Goal: Task Accomplishment & Management: Use online tool/utility

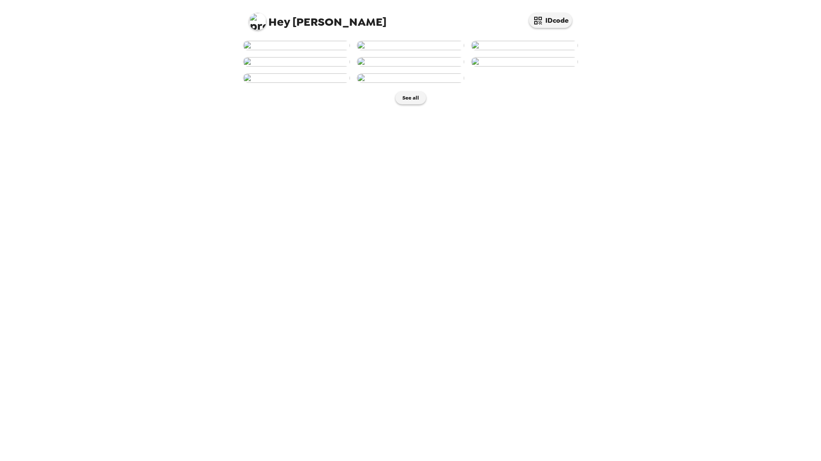
click at [296, 50] on img at bounding box center [296, 45] width 107 height 9
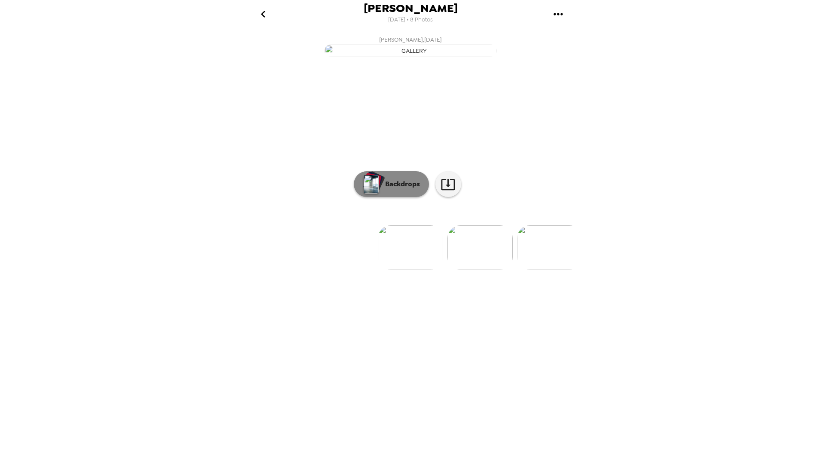
click at [401, 189] on p "Backdrops" at bounding box center [400, 184] width 39 height 10
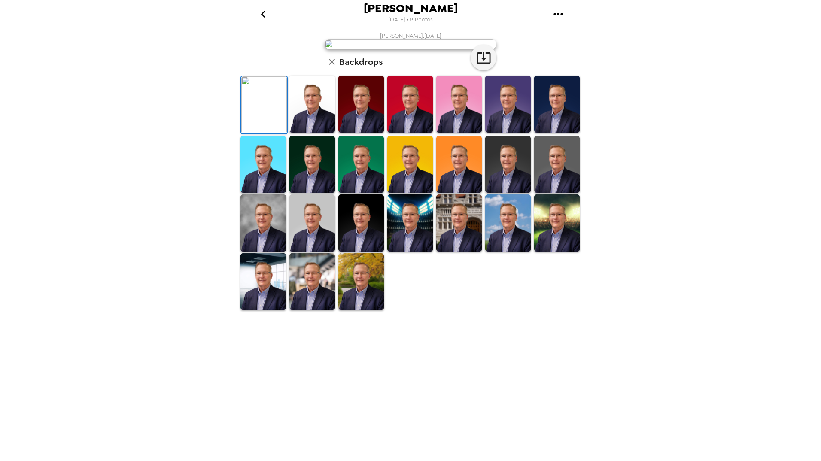
scroll to position [55, 0]
click at [410, 252] on img at bounding box center [410, 223] width 46 height 57
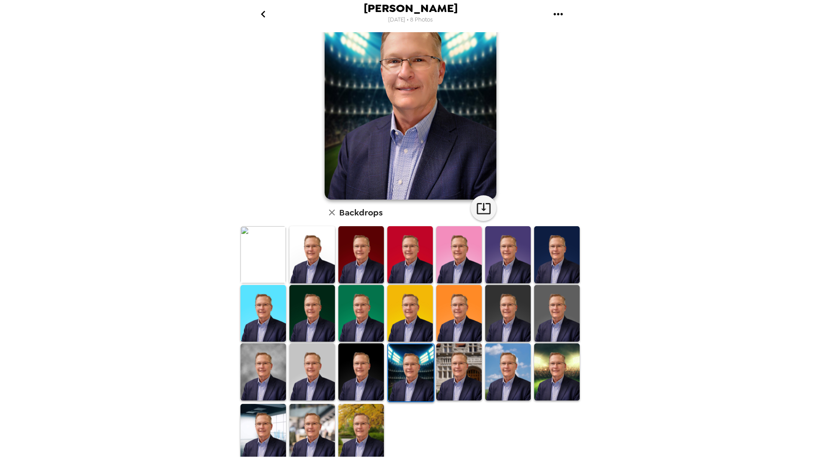
drag, startPoint x: 450, startPoint y: 375, endPoint x: 465, endPoint y: 374, distance: 15.5
click at [450, 375] on img at bounding box center [459, 371] width 46 height 57
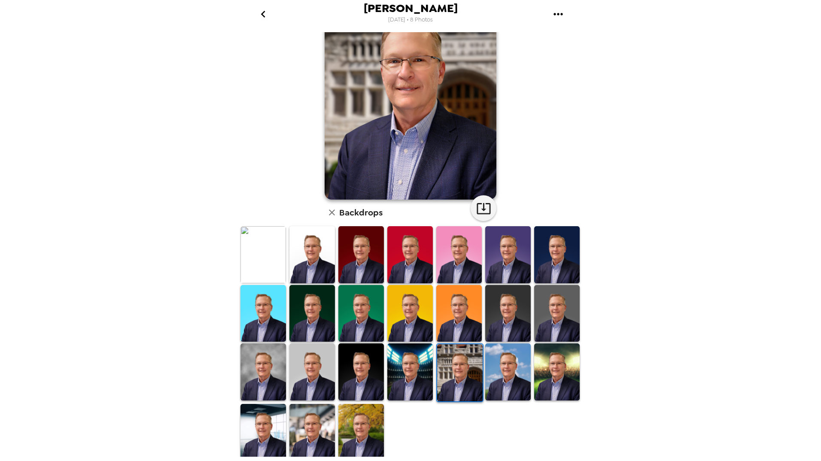
click at [512, 368] on img at bounding box center [508, 371] width 46 height 57
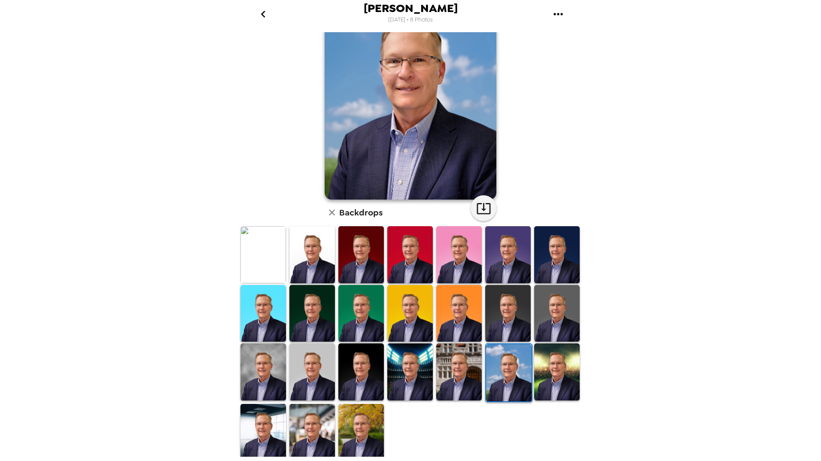
click at [553, 364] on img at bounding box center [557, 371] width 46 height 57
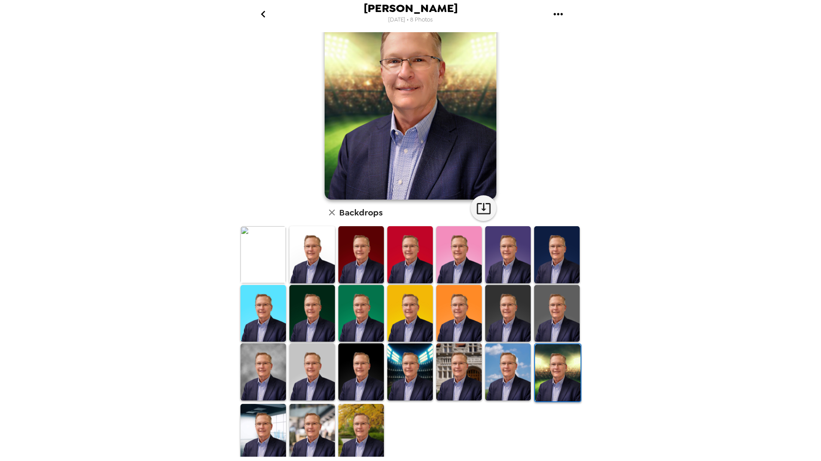
click at [320, 428] on img at bounding box center [312, 432] width 46 height 57
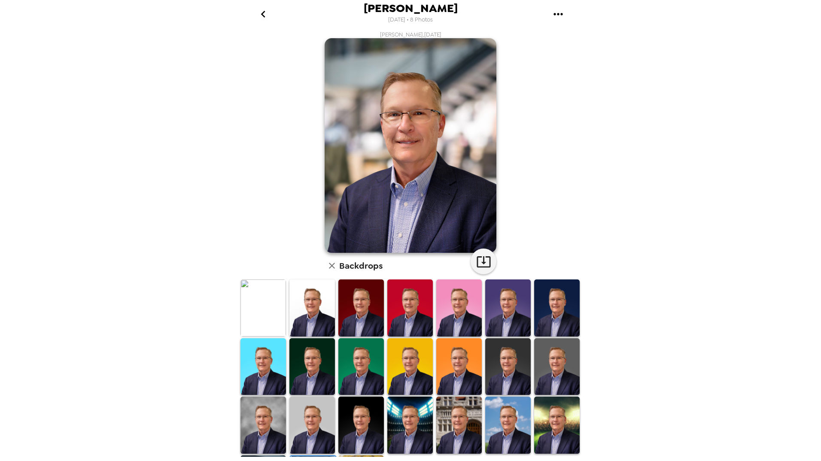
scroll to position [0, 0]
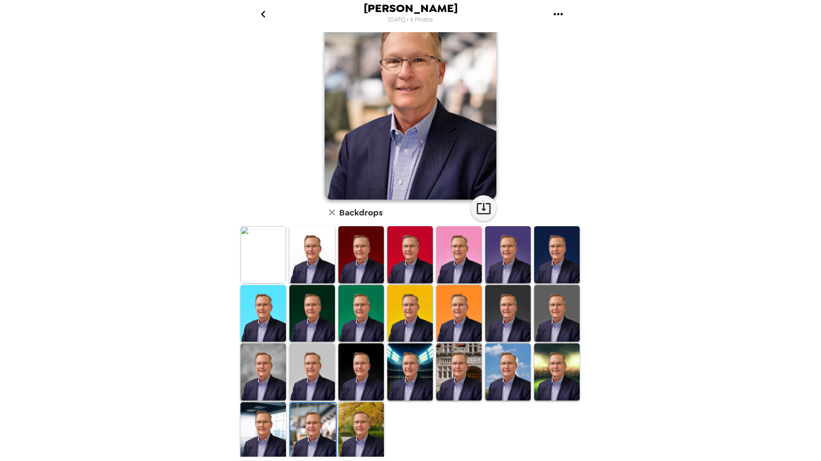
drag, startPoint x: 266, startPoint y: 425, endPoint x: 289, endPoint y: 352, distance: 76.2
click at [265, 423] on img at bounding box center [263, 430] width 46 height 57
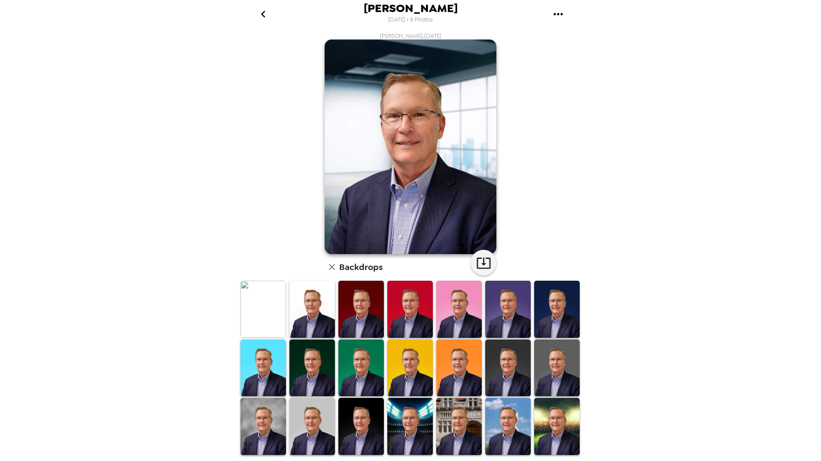
click at [253, 301] on img at bounding box center [263, 309] width 46 height 57
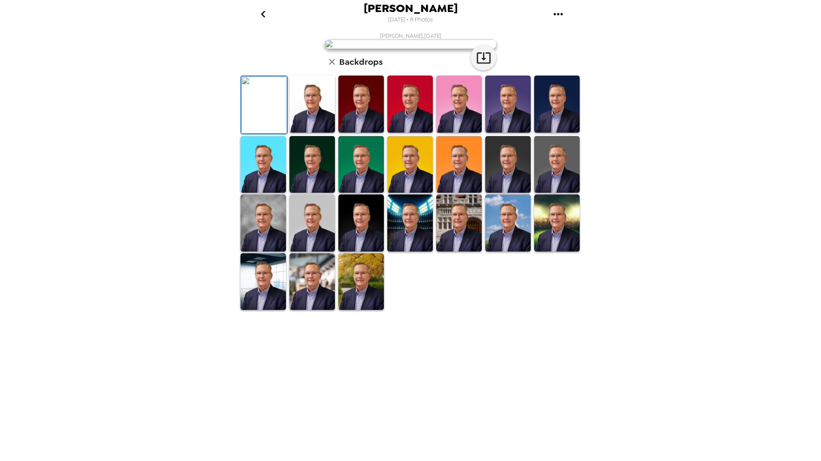
click at [268, 193] on img at bounding box center [263, 164] width 46 height 57
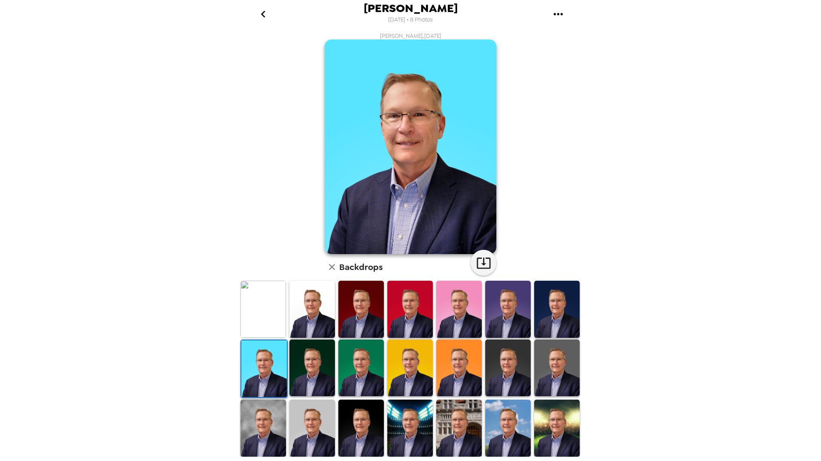
click at [313, 320] on img at bounding box center [312, 309] width 46 height 57
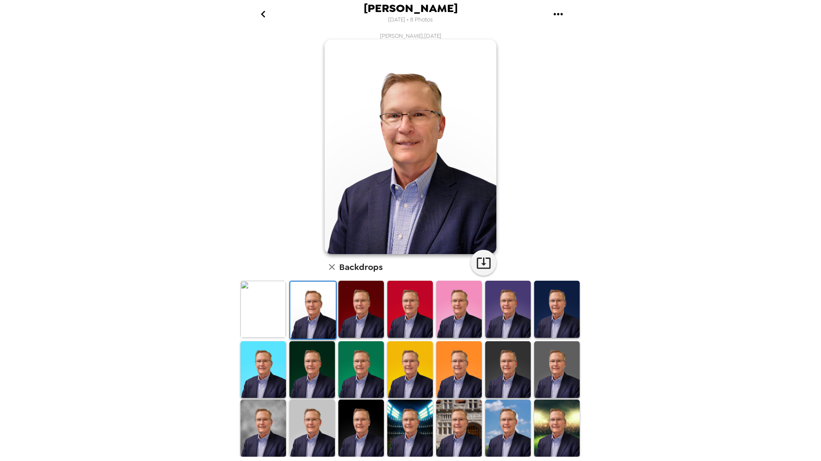
click at [346, 313] on img at bounding box center [361, 309] width 46 height 57
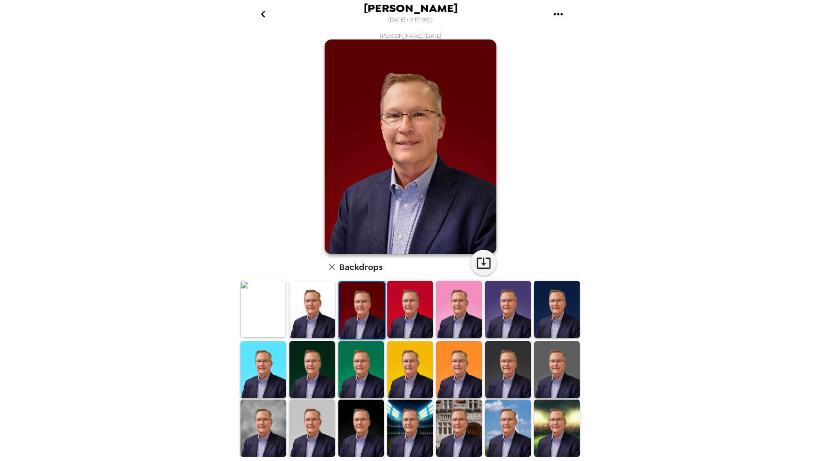
click at [363, 377] on img at bounding box center [361, 369] width 46 height 57
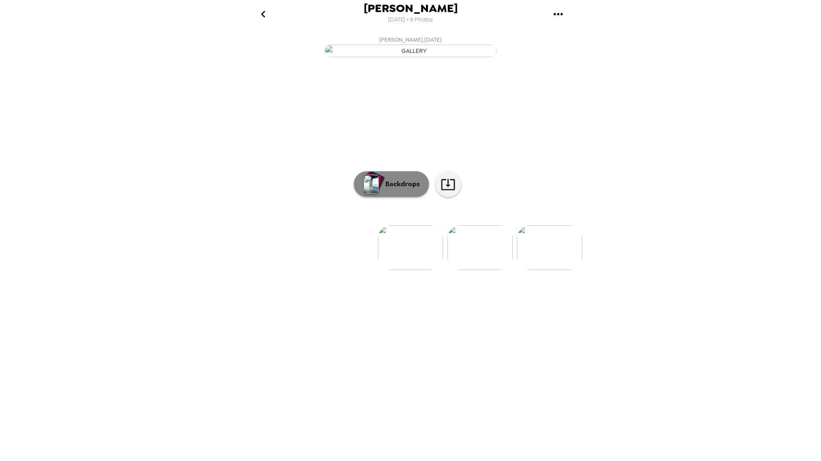
click at [396, 189] on p "Backdrops" at bounding box center [400, 184] width 39 height 10
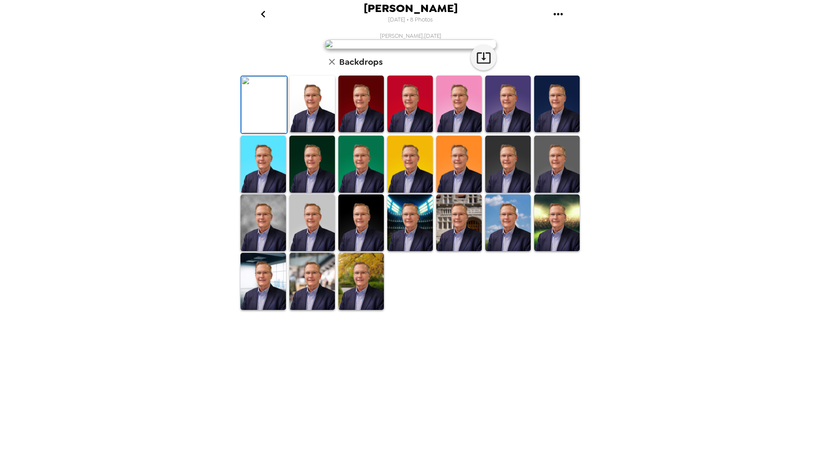
click at [274, 133] on img at bounding box center [264, 104] width 46 height 57
click at [309, 192] on img at bounding box center [312, 164] width 46 height 57
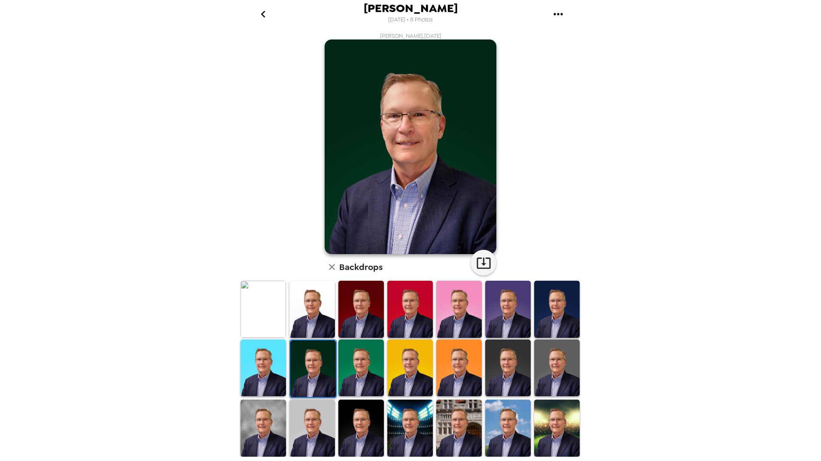
click at [315, 429] on img at bounding box center [312, 428] width 46 height 57
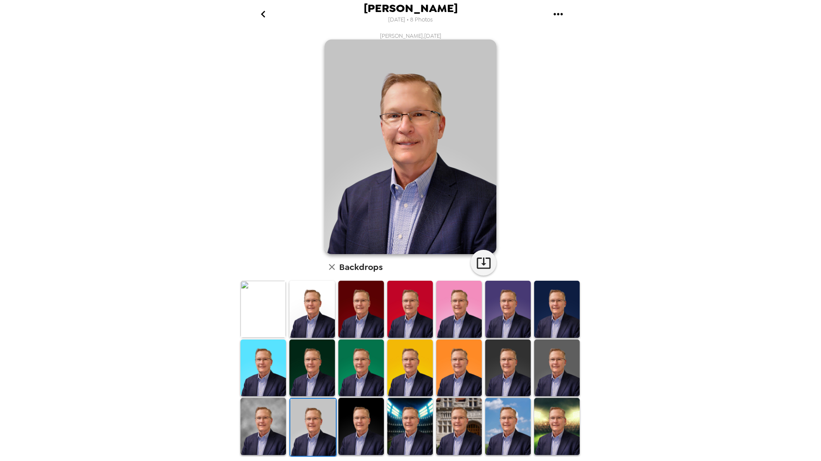
click at [421, 415] on img at bounding box center [410, 426] width 46 height 57
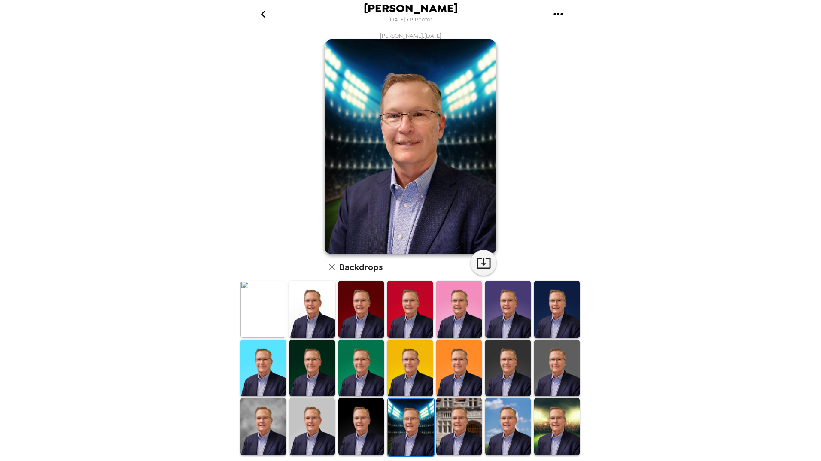
click at [371, 419] on img at bounding box center [361, 426] width 46 height 57
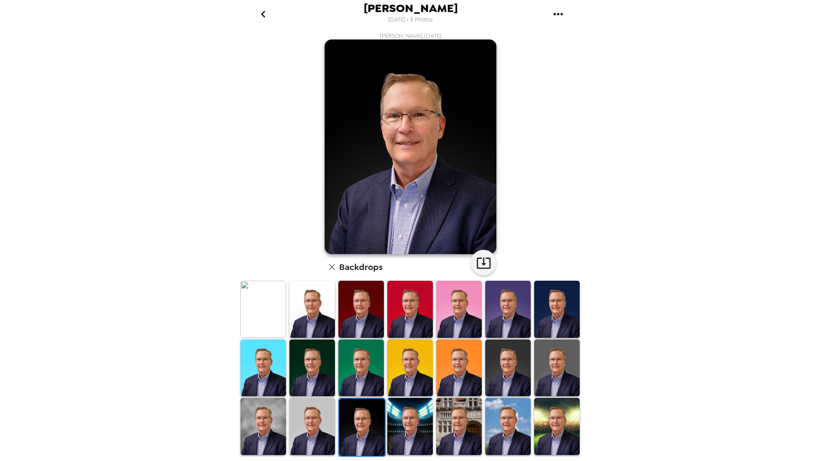
click at [520, 355] on img at bounding box center [508, 368] width 46 height 57
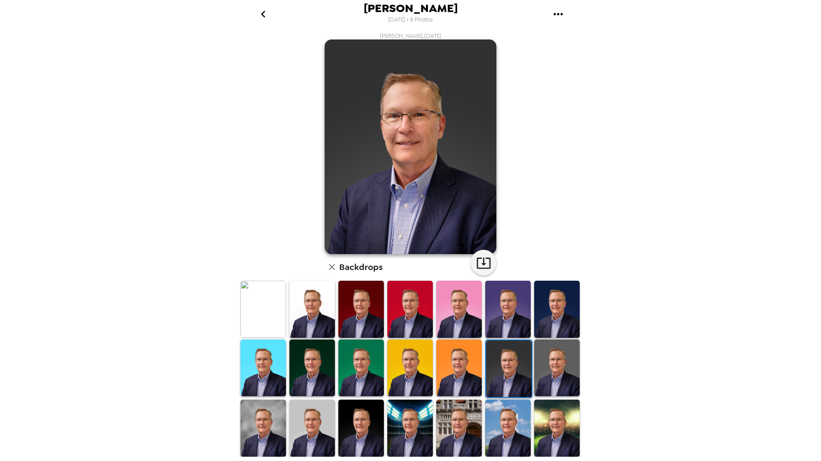
click at [540, 309] on img at bounding box center [557, 309] width 46 height 57
